Goal: Obtain resource: Obtain resource

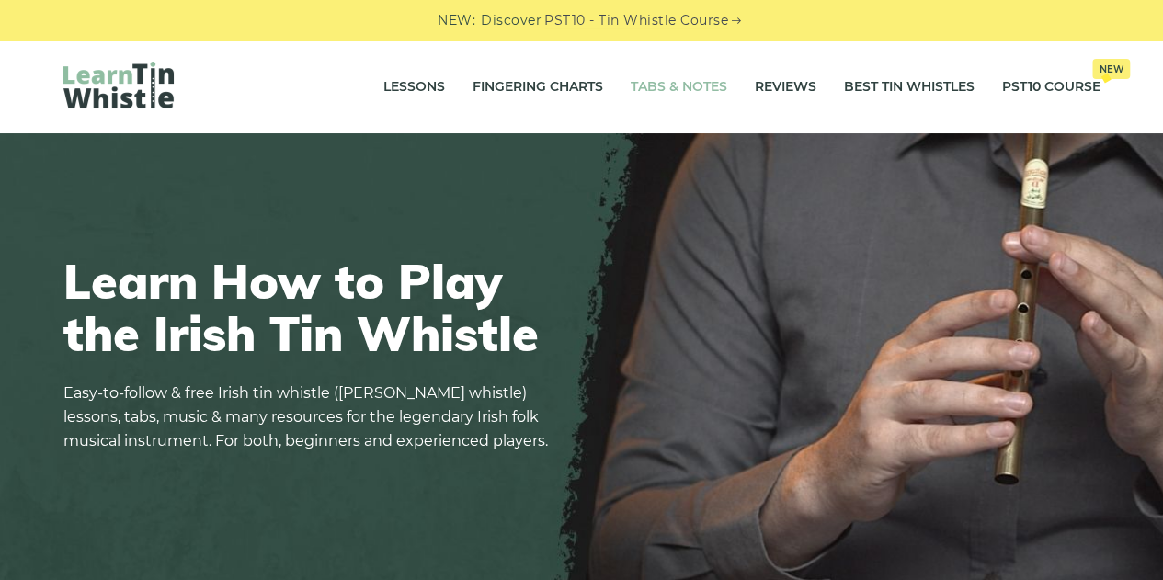
click at [663, 88] on link "Tabs & Notes" at bounding box center [679, 87] width 97 height 46
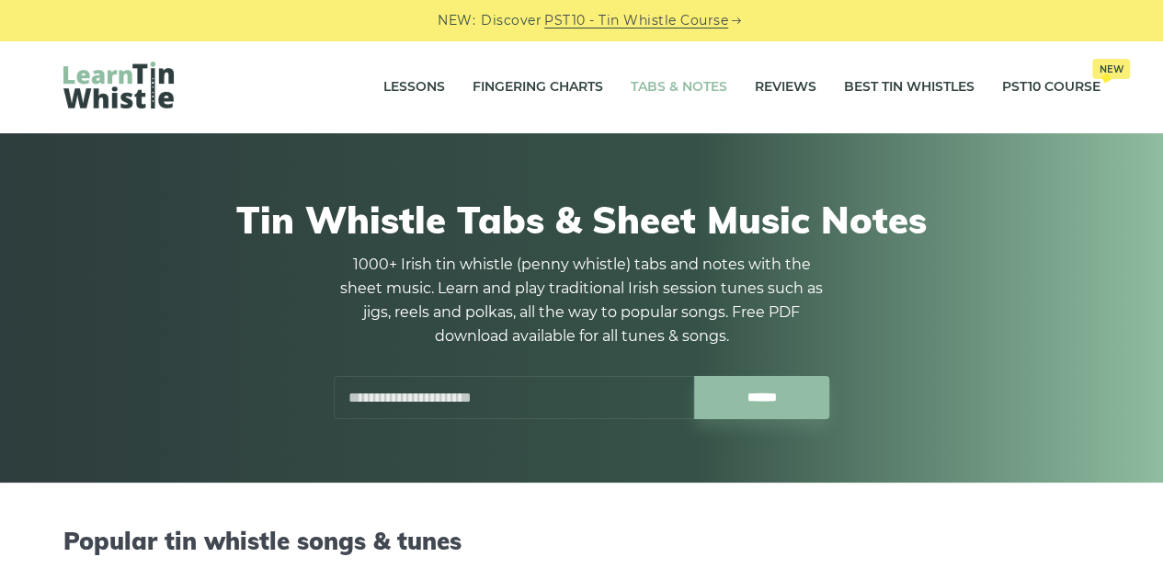
click at [449, 397] on input "text" at bounding box center [514, 397] width 360 height 43
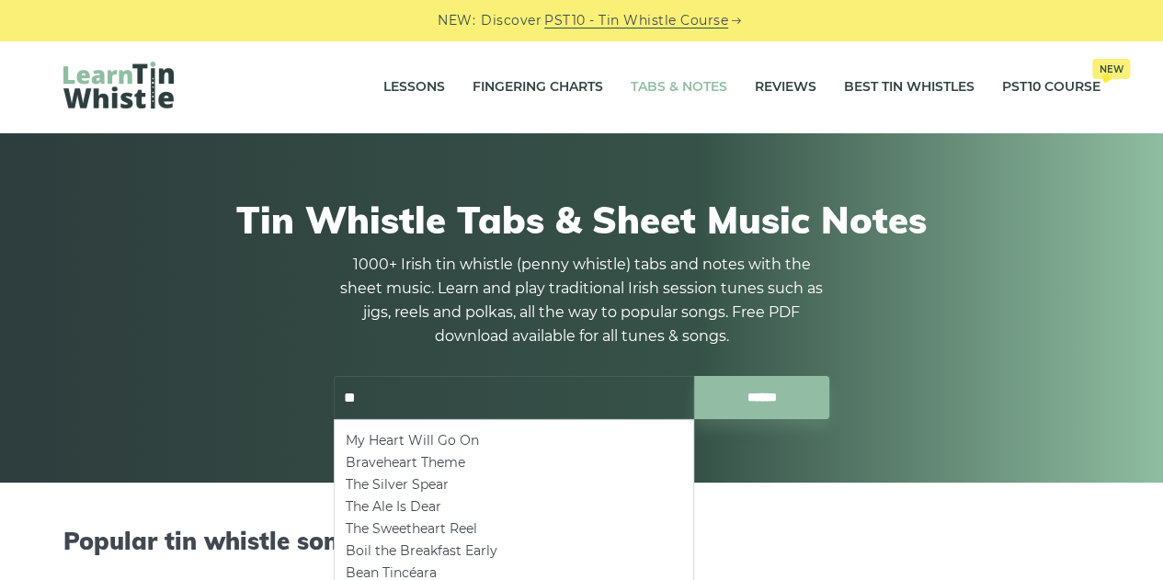
type input "*"
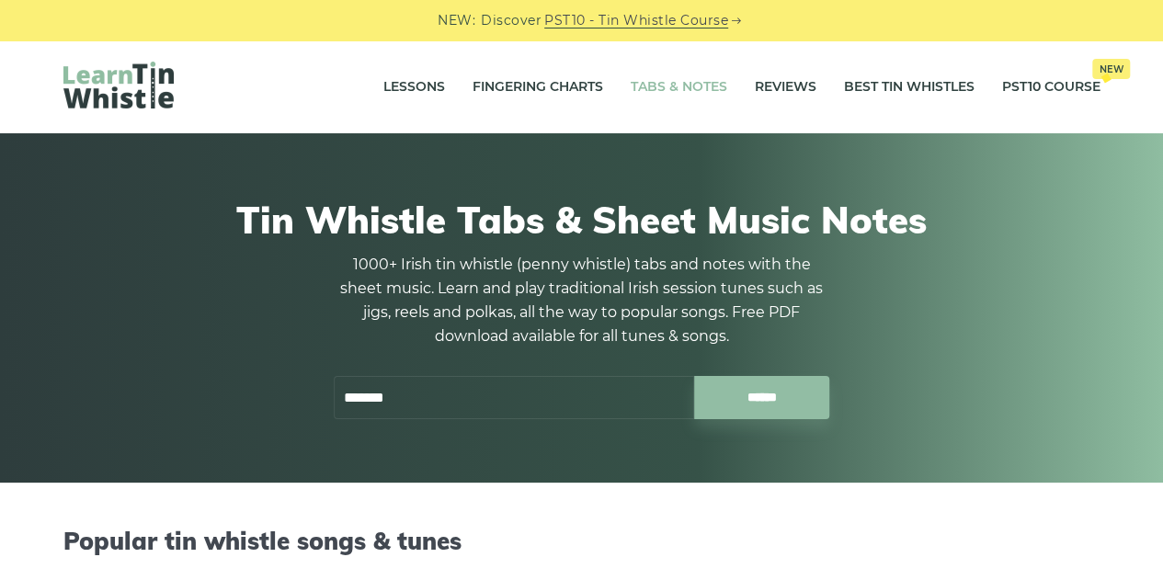
drag, startPoint x: 427, startPoint y: 394, endPoint x: 302, endPoint y: 398, distance: 124.2
click at [302, 398] on div "Tin Whistle Tabs & Sheet Music Notes 1000+ Irish tin whistle (penny whistle) ta…" at bounding box center [581, 309] width 1037 height 310
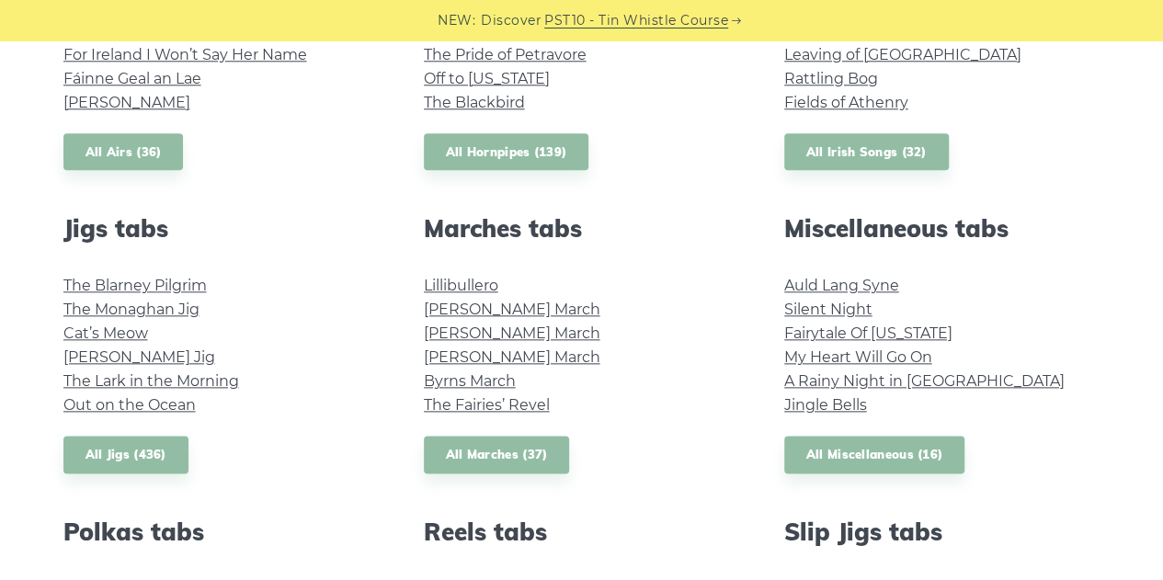
scroll to position [891, 0]
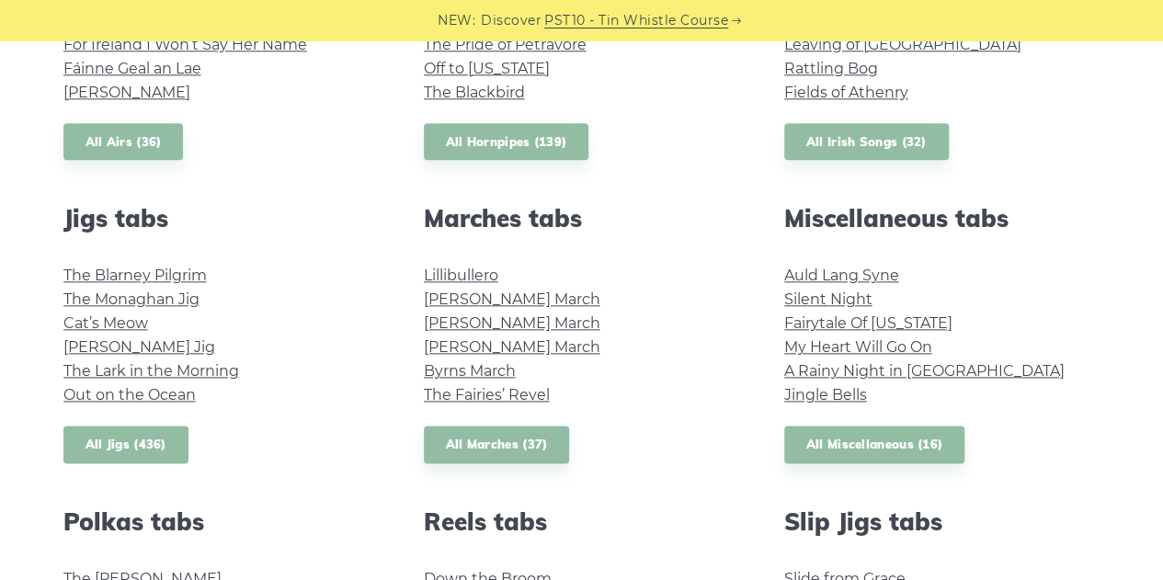
type input "*********"
click at [129, 444] on link "All Jigs (436)" at bounding box center [125, 445] width 125 height 38
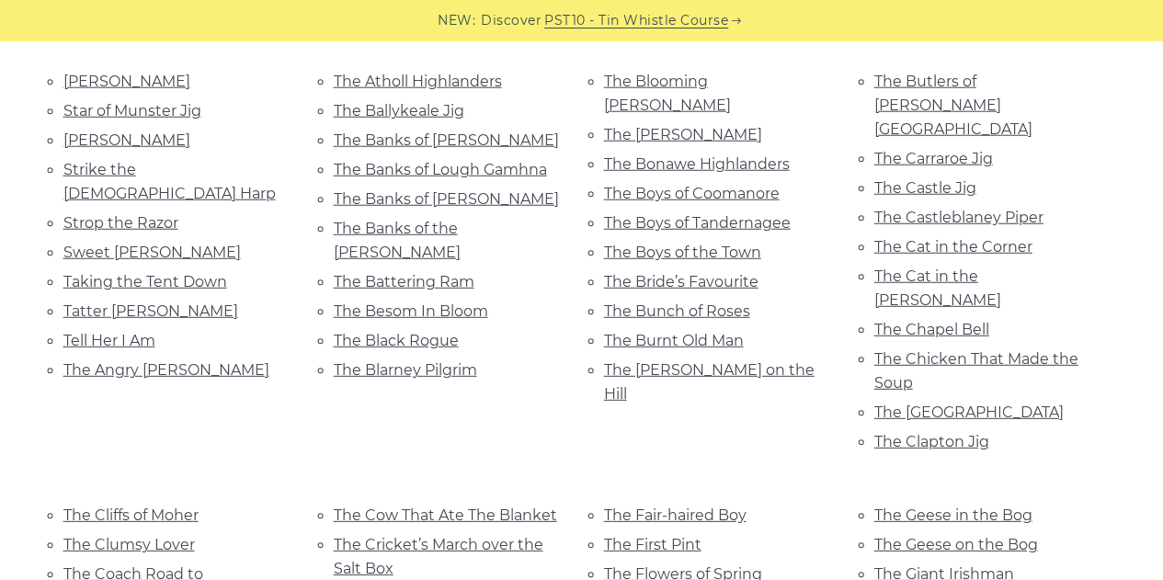
scroll to position [2420, 0]
